Goal: Task Accomplishment & Management: Manage account settings

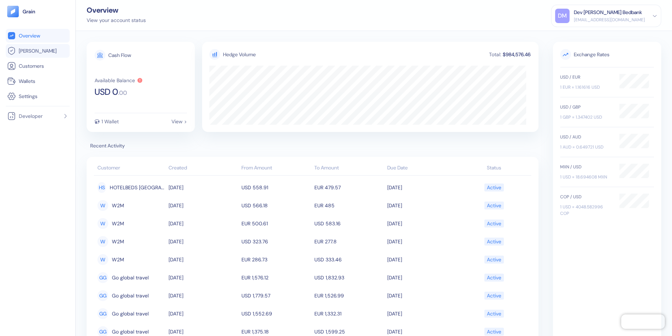
click at [32, 47] on span "Hedges" at bounding box center [38, 50] width 38 height 7
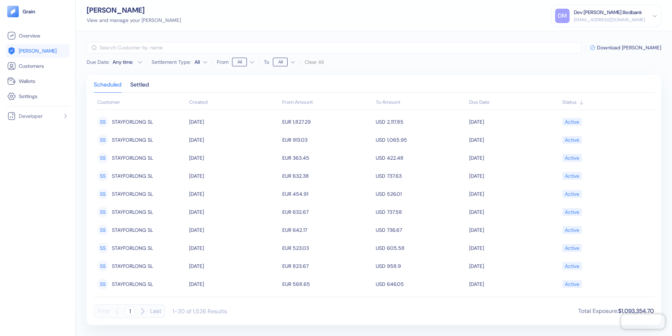
click at [192, 100] on div "Created" at bounding box center [234, 103] width 90 height 8
click at [607, 16] on div "Dev Mize Bedbank" at bounding box center [608, 13] width 68 height 8
click at [576, 37] on div "Sign Out" at bounding box center [574, 36] width 20 height 8
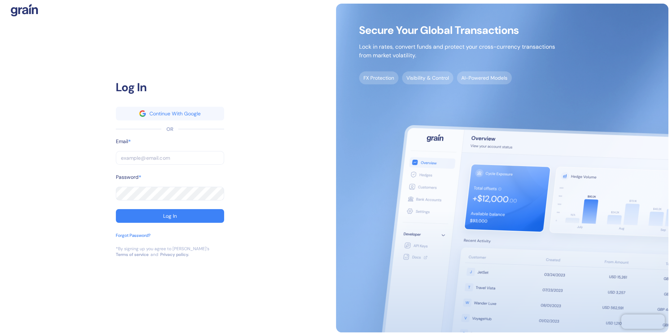
type input "dor+partner@grainfinance.co"
